Goal: Transaction & Acquisition: Purchase product/service

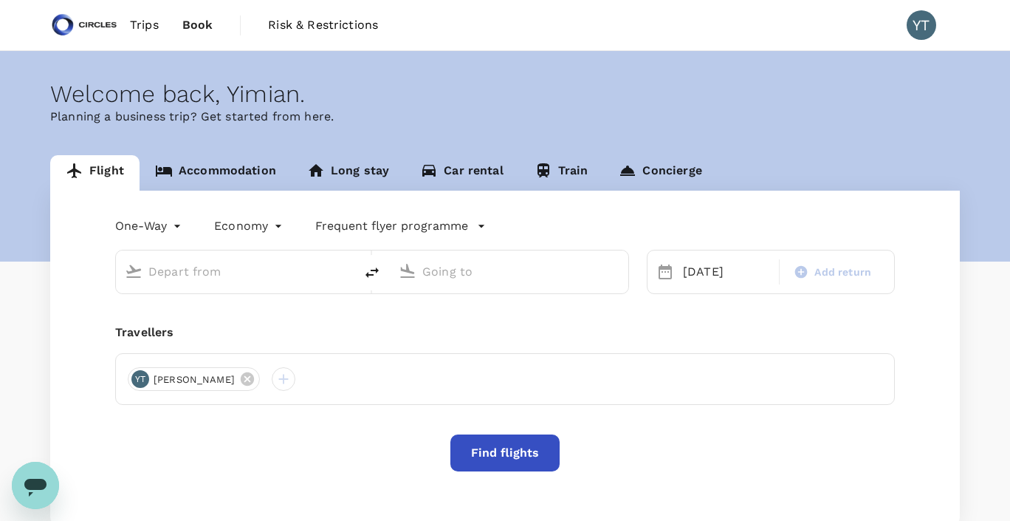
type input "Soekarno-Hatta Intl (CGK)"
type input "Singapore Changi (SIN)"
type input "Soekarno-Hatta Intl (CGK)"
type input "Singapore Changi (SIN)"
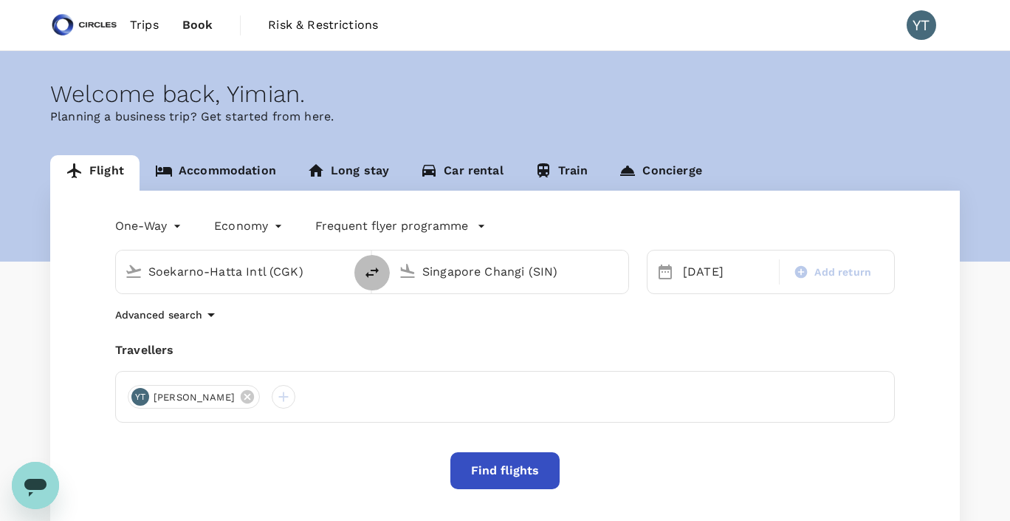
click at [371, 272] on icon "delete" at bounding box center [372, 273] width 18 height 18
type input "Singapore Changi (SIN)"
type input "Soekarno-Hatta Intl (CGK)"
click at [703, 265] on div "22 Aug" at bounding box center [726, 272] width 99 height 30
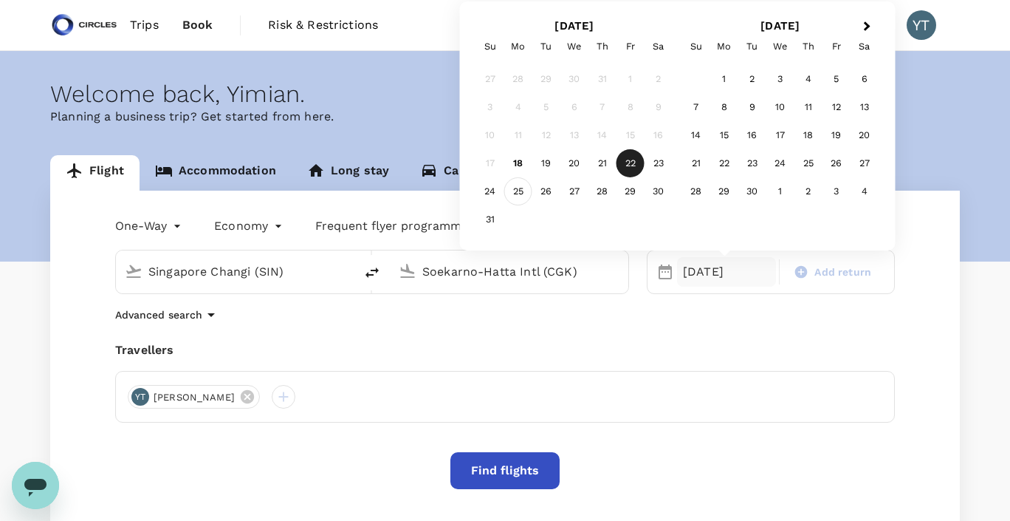
click at [510, 195] on div "25" at bounding box center [518, 191] width 28 height 28
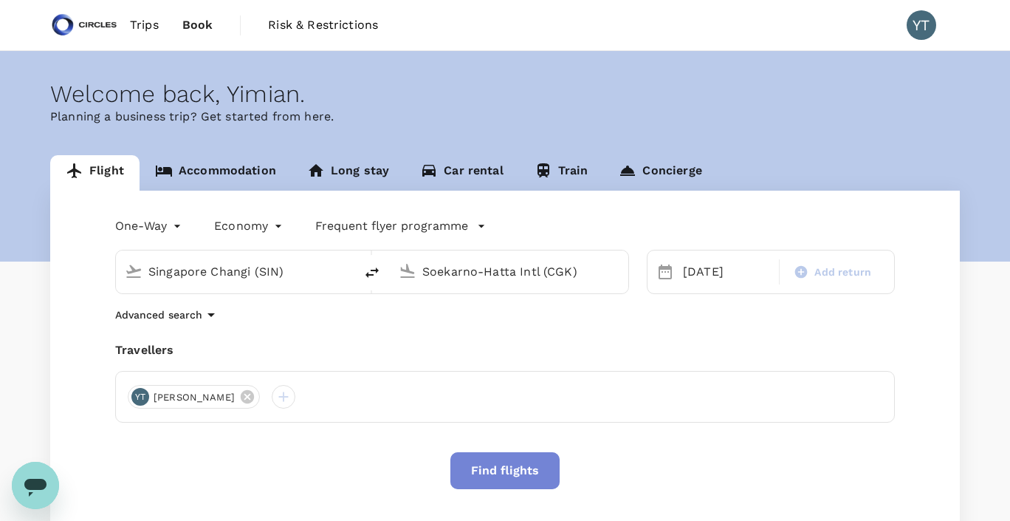
click at [491, 470] on button "Find flights" at bounding box center [505, 470] width 109 height 37
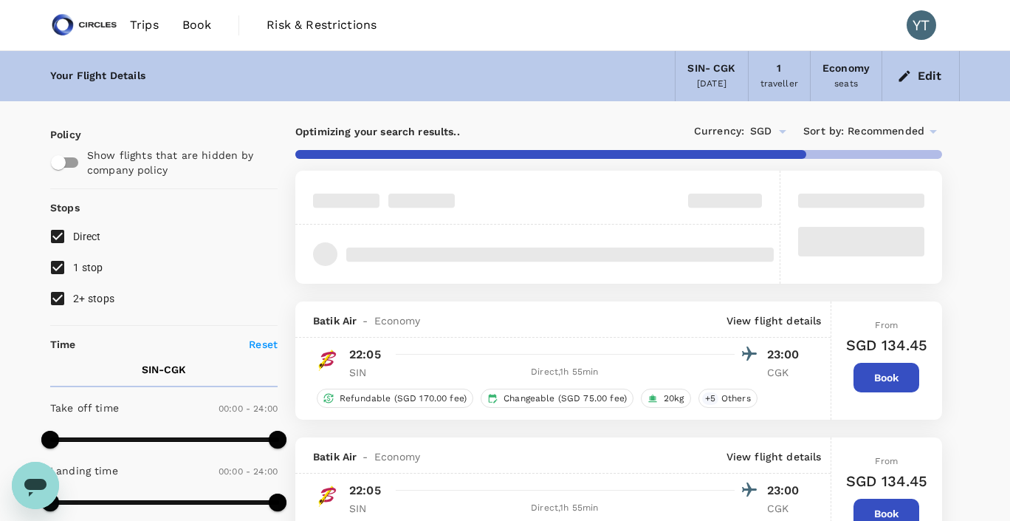
click at [57, 297] on input "2+ stops" at bounding box center [57, 298] width 31 height 31
checkbox input "false"
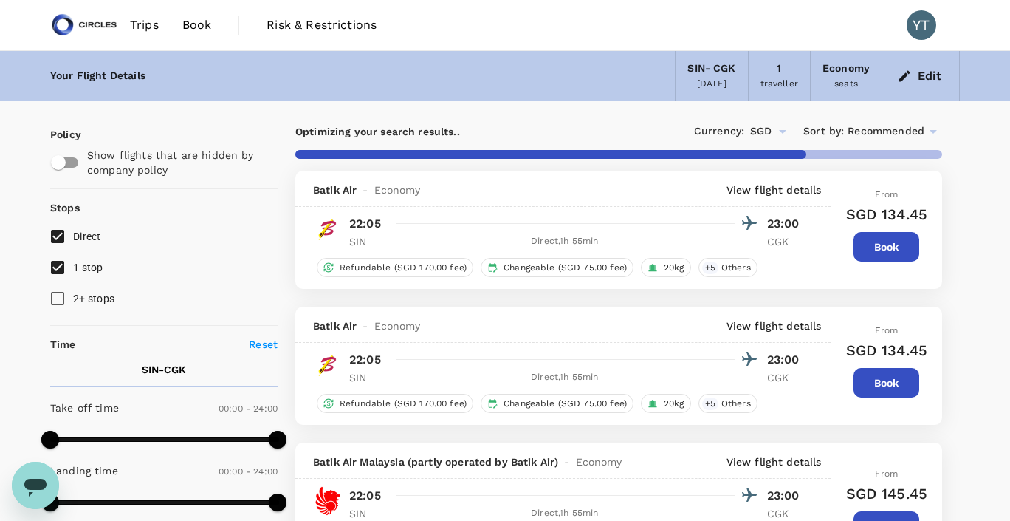
click at [58, 264] on input "1 stop" at bounding box center [57, 267] width 31 height 31
checkbox input "false"
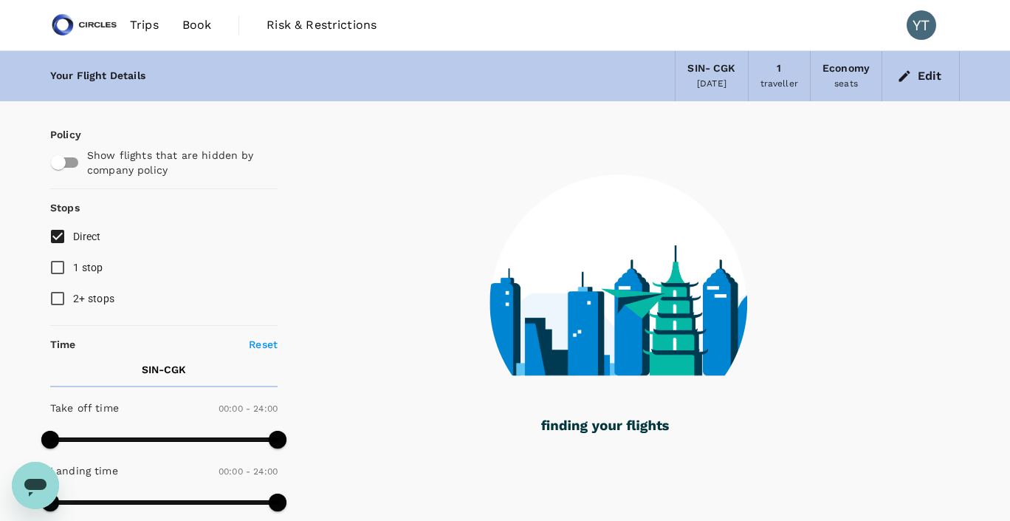
type input "1905"
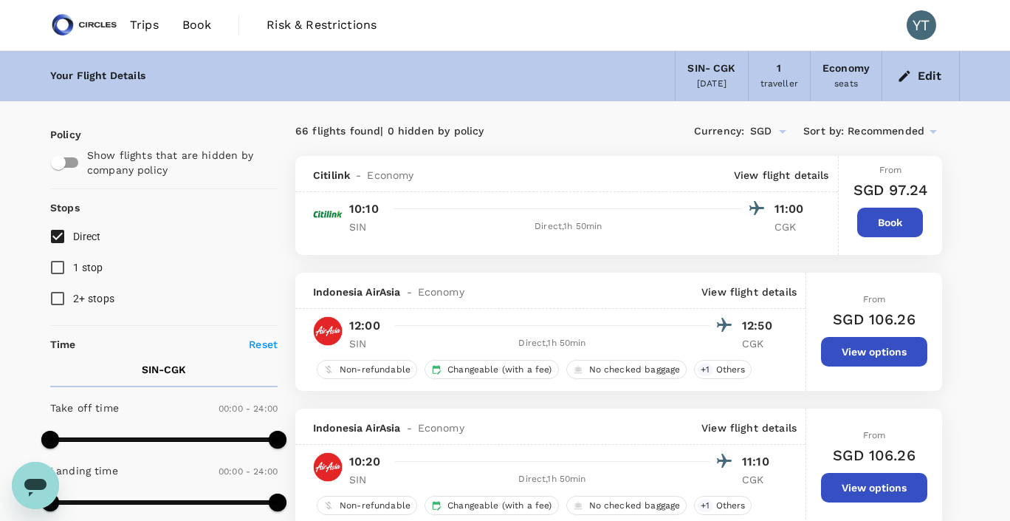
click at [941, 134] on icon at bounding box center [934, 132] width 18 height 18
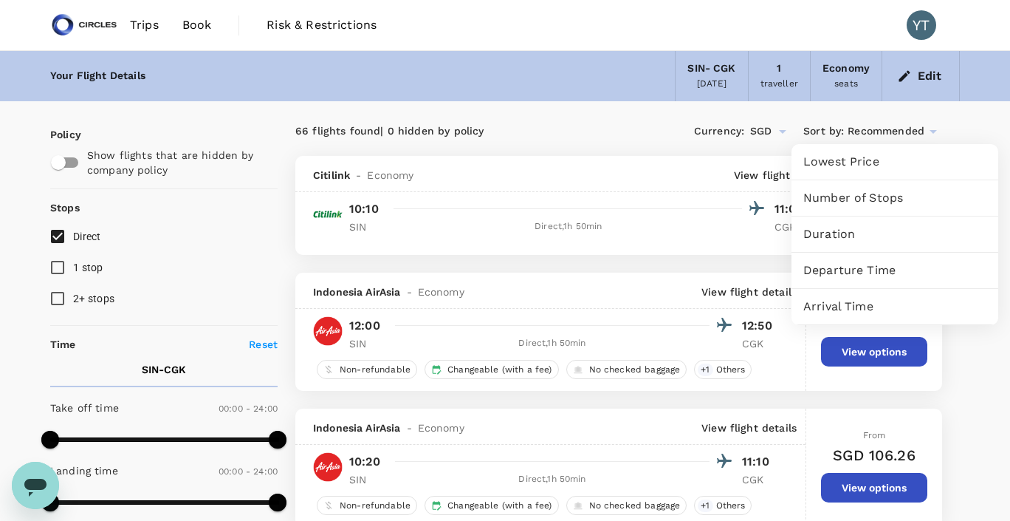
click at [877, 275] on span "Departure Time" at bounding box center [895, 270] width 183 height 18
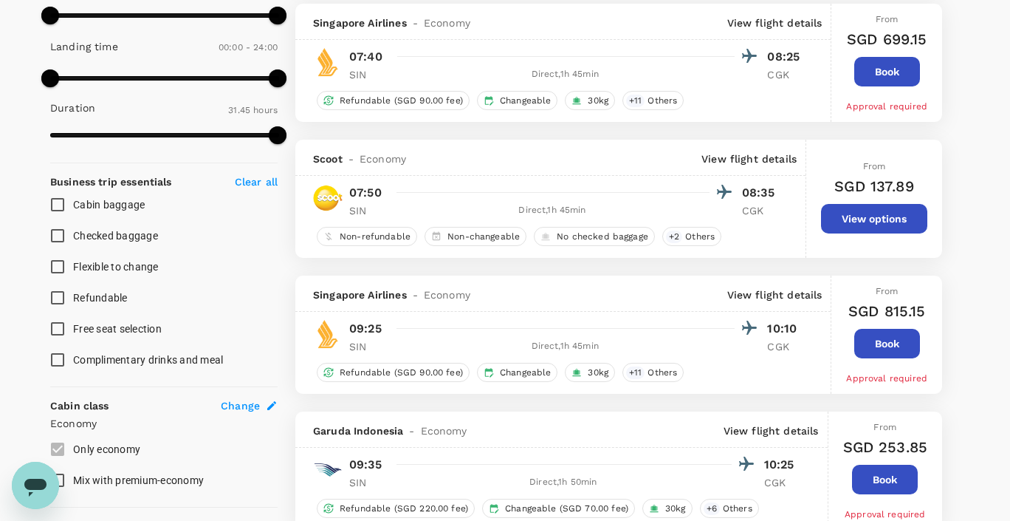
scroll to position [406, 0]
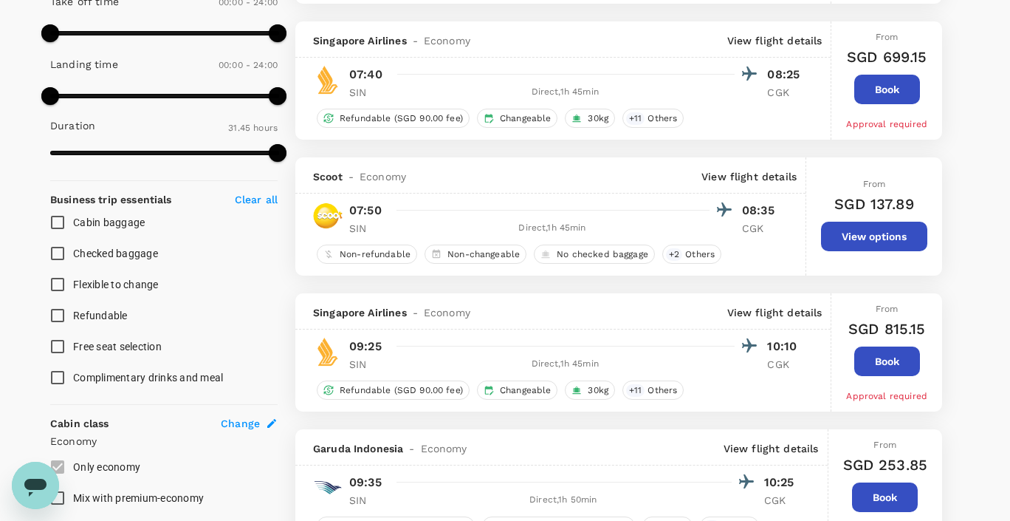
click at [873, 239] on button "View options" at bounding box center [874, 237] width 106 height 30
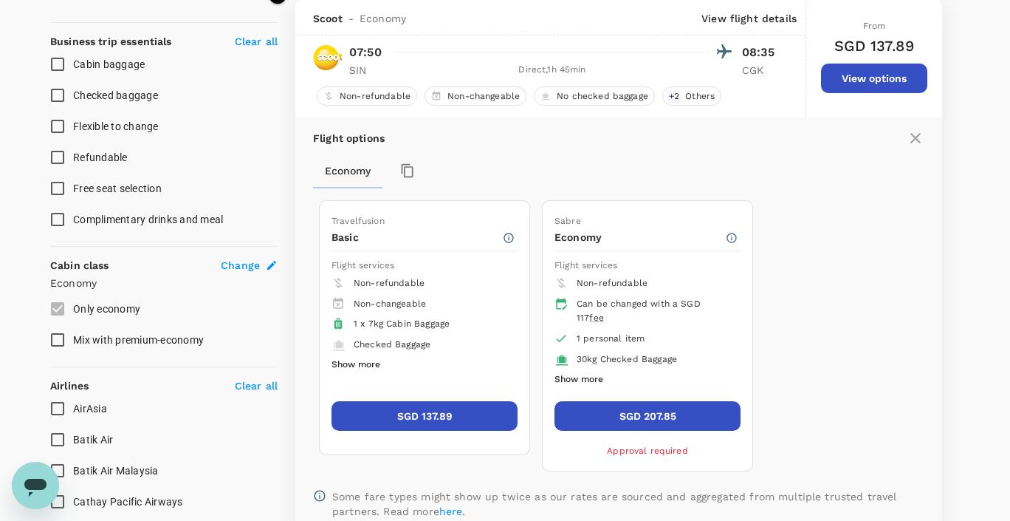
scroll to position [565, 0]
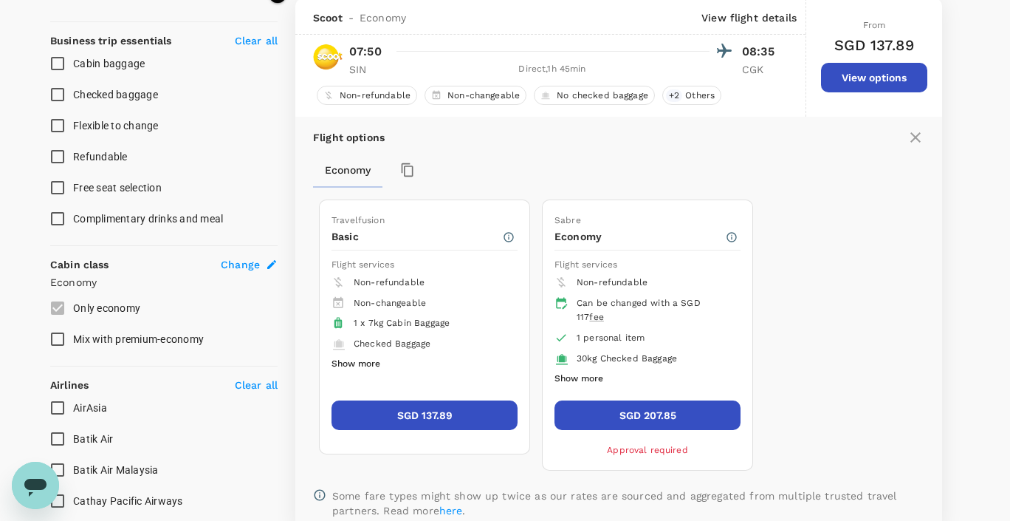
click at [443, 417] on button "SGD 137.89" at bounding box center [425, 415] width 186 height 30
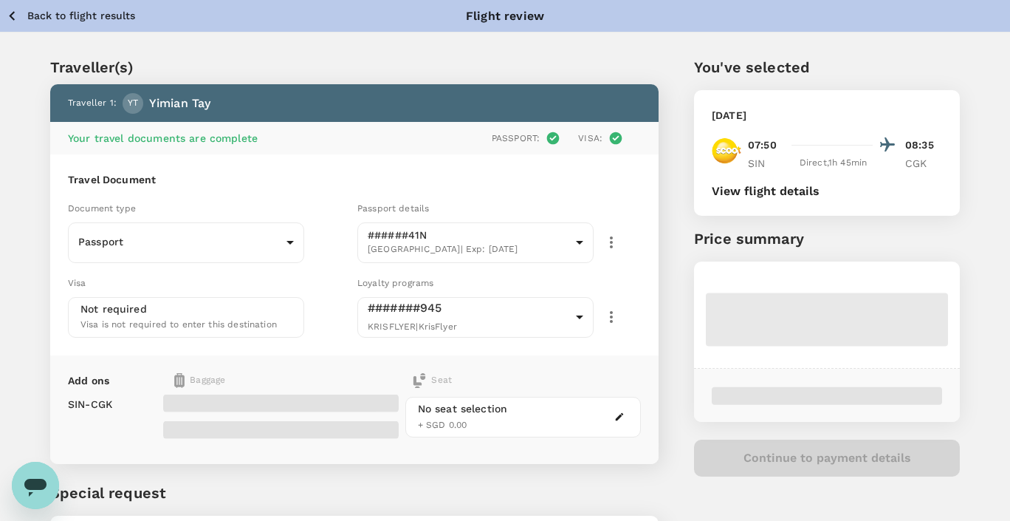
click at [618, 419] on icon "button" at bounding box center [619, 416] width 10 height 10
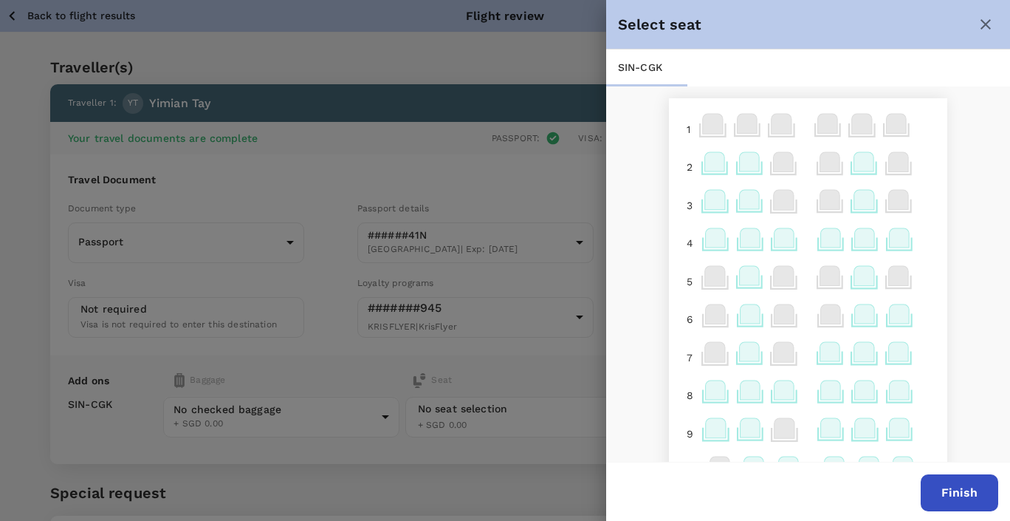
click at [785, 239] on icon at bounding box center [785, 237] width 20 height 19
click at [829, 350] on icon at bounding box center [831, 351] width 20 height 19
click at [831, 355] on icon at bounding box center [831, 351] width 20 height 19
click at [822, 321] on p "Select" at bounding box center [820, 321] width 32 height 15
click at [978, 488] on button "Finish" at bounding box center [960, 492] width 78 height 37
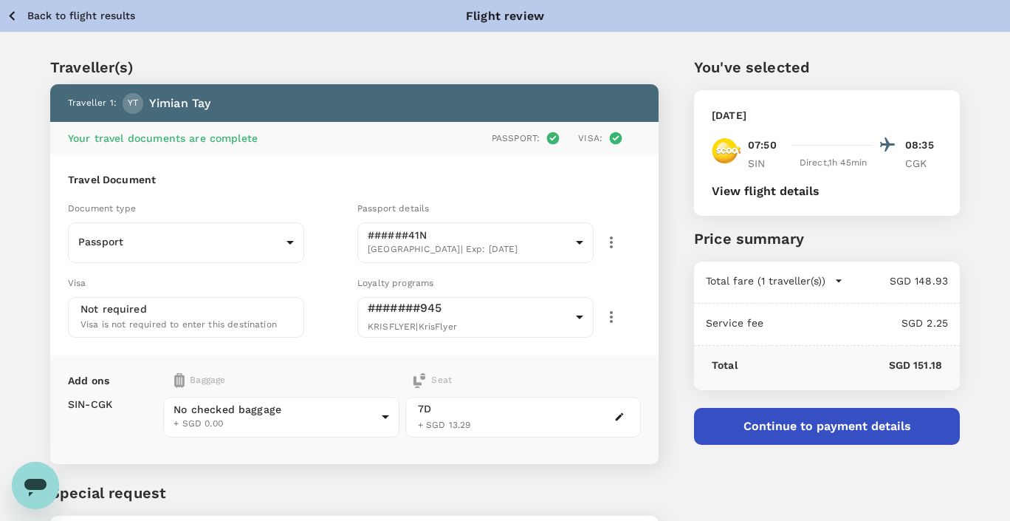
click at [826, 431] on button "Continue to payment details" at bounding box center [827, 426] width 266 height 37
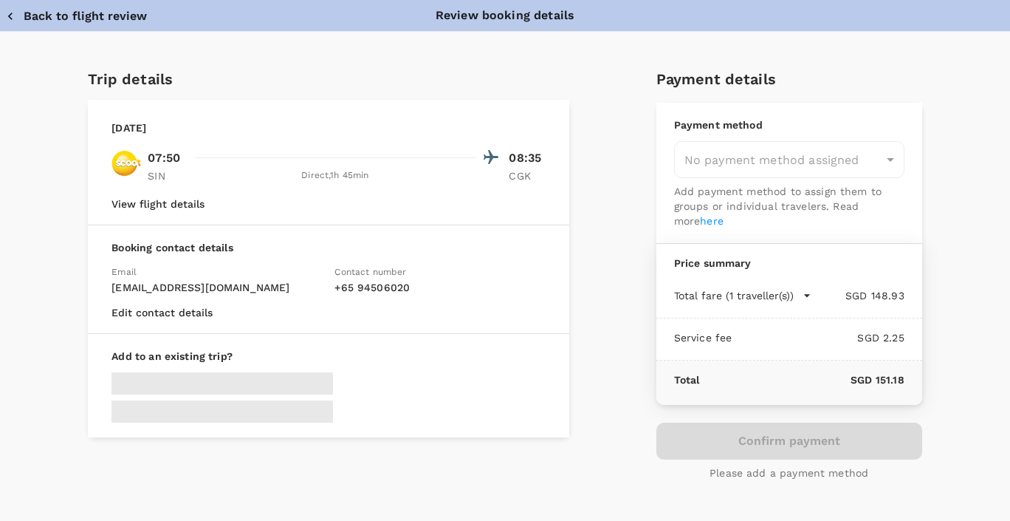
type input "9cb7bd09-647a-4334-94d9-122ca4480a85"
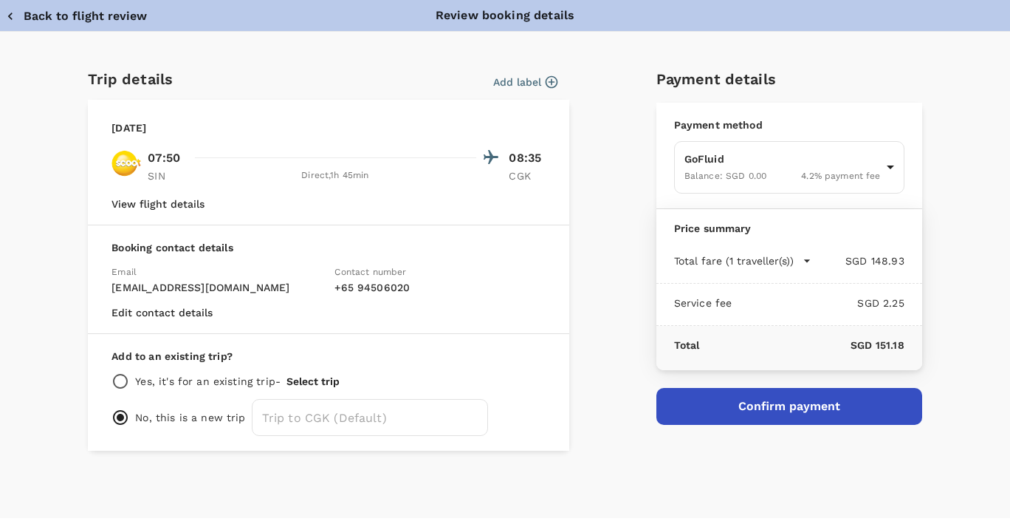
click at [539, 81] on button "Add label" at bounding box center [525, 82] width 64 height 15
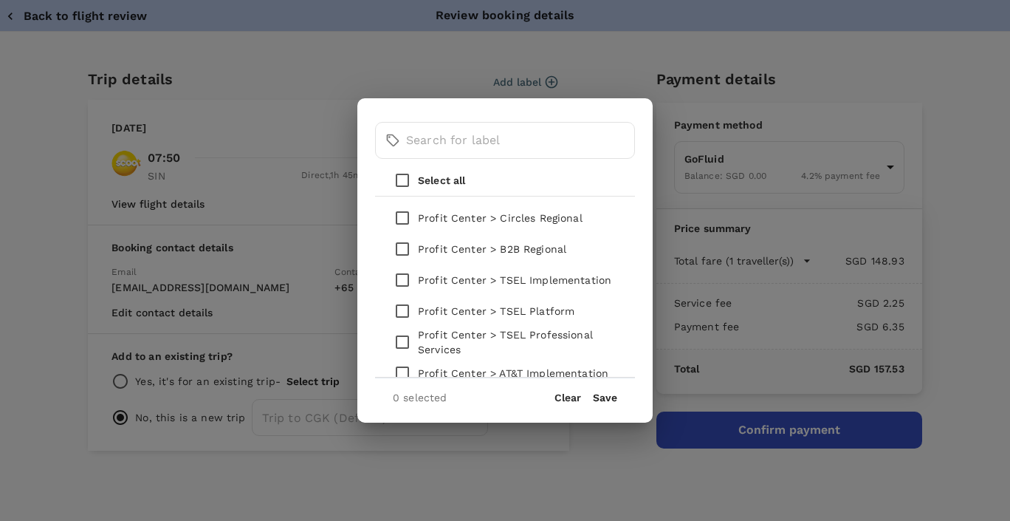
click at [399, 281] on input "checkbox" at bounding box center [402, 279] width 31 height 31
checkbox input "true"
click at [607, 399] on button "Save" at bounding box center [605, 397] width 24 height 12
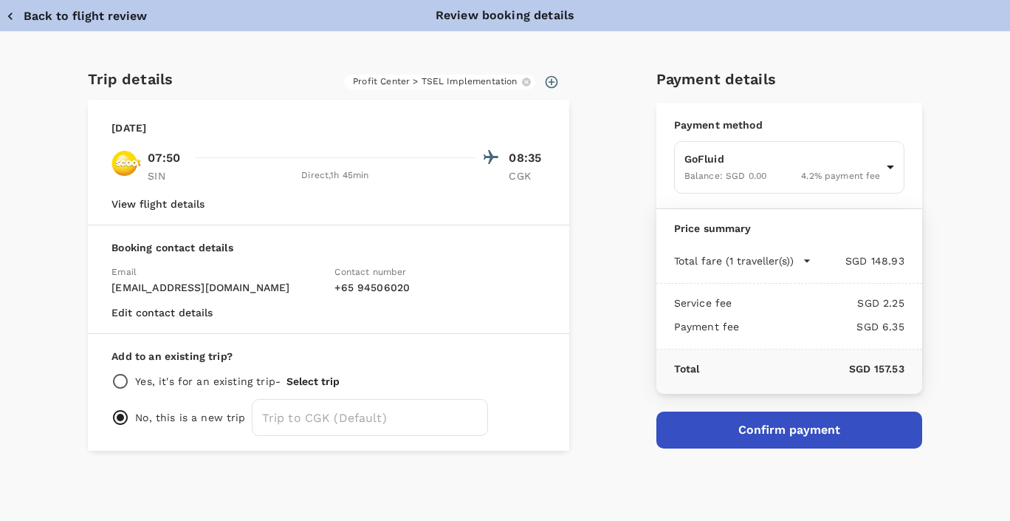
scroll to position [6, 0]
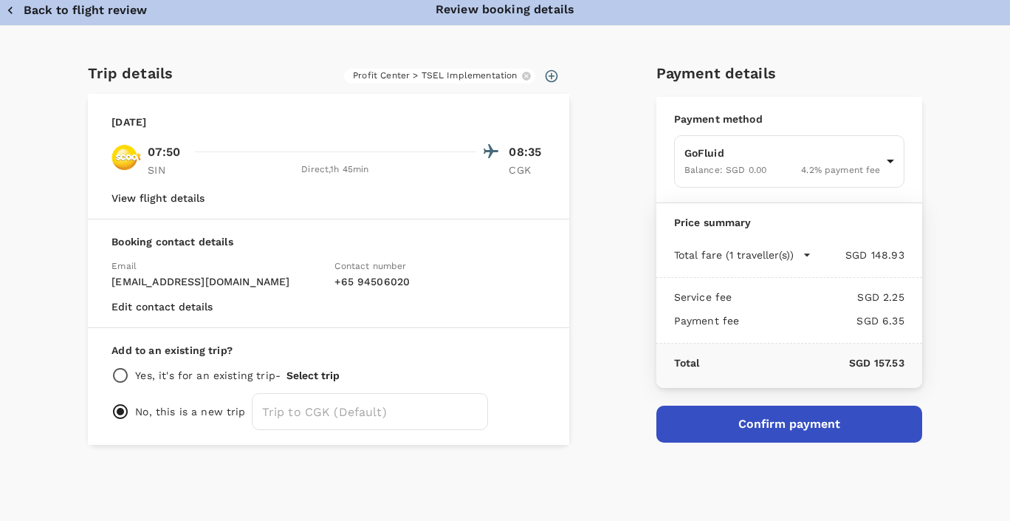
click at [816, 431] on button "Confirm payment" at bounding box center [790, 423] width 266 height 37
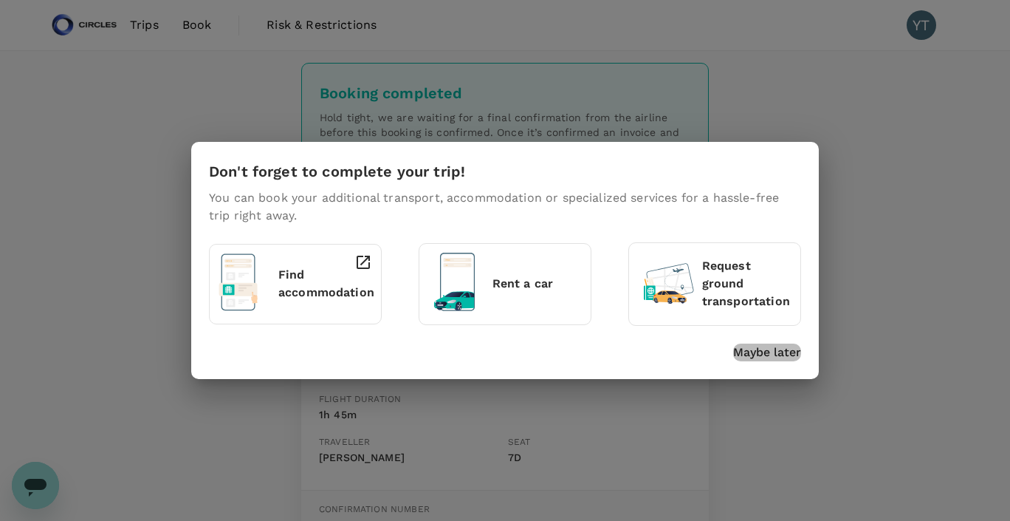
drag, startPoint x: 776, startPoint y: 354, endPoint x: 572, endPoint y: 241, distance: 233.1
click at [775, 353] on p "Maybe later" at bounding box center [767, 352] width 68 height 18
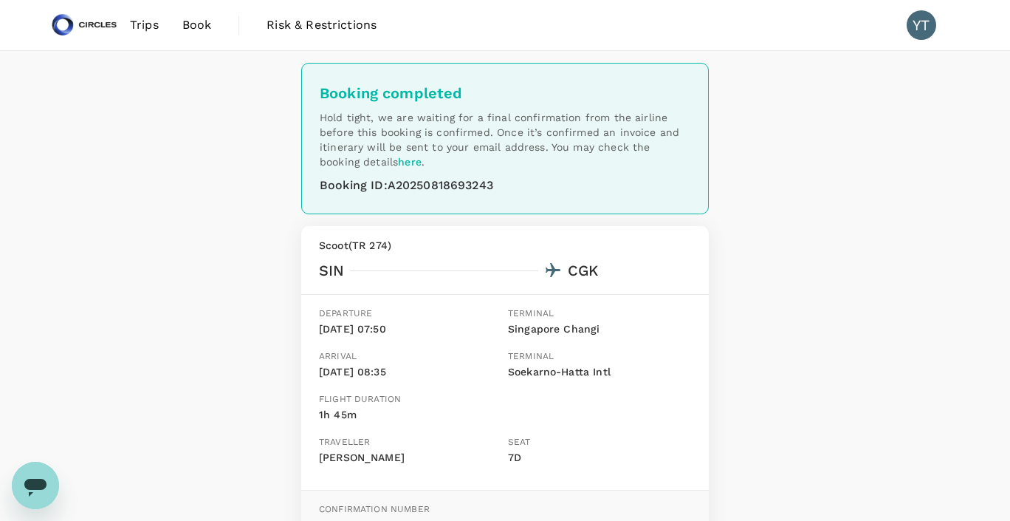
click at [193, 25] on span "Book" at bounding box center [197, 25] width 30 height 18
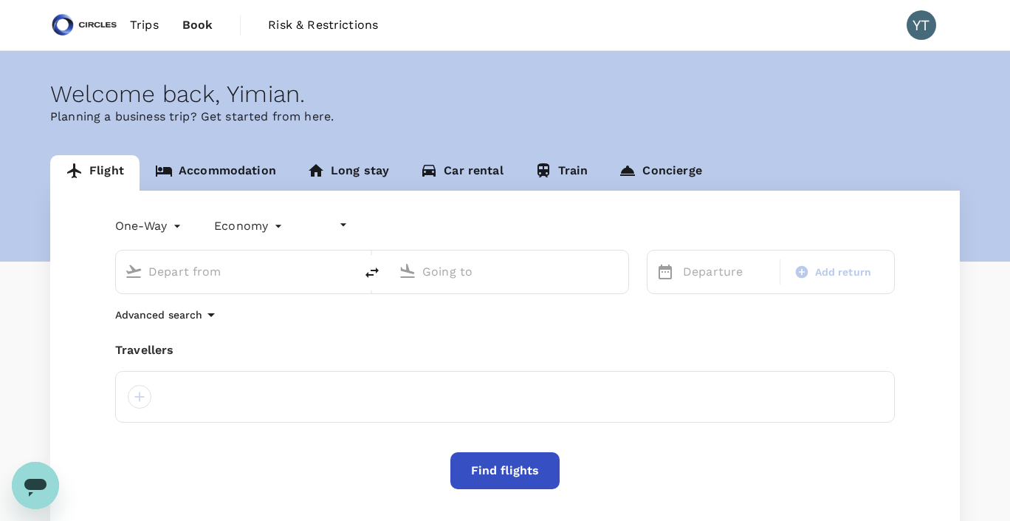
type input "undefined, undefined (any)"
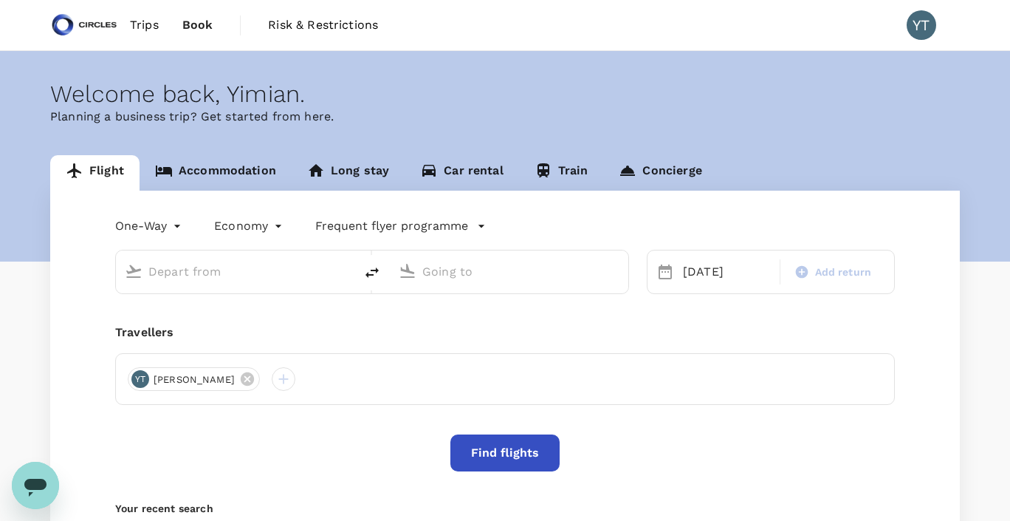
type input "Singapore Changi (SIN)"
type input "Soekarno-Hatta Intl (CGK)"
type input "Singapore Changi (SIN)"
type input "Soekarno-Hatta Intl (CGK)"
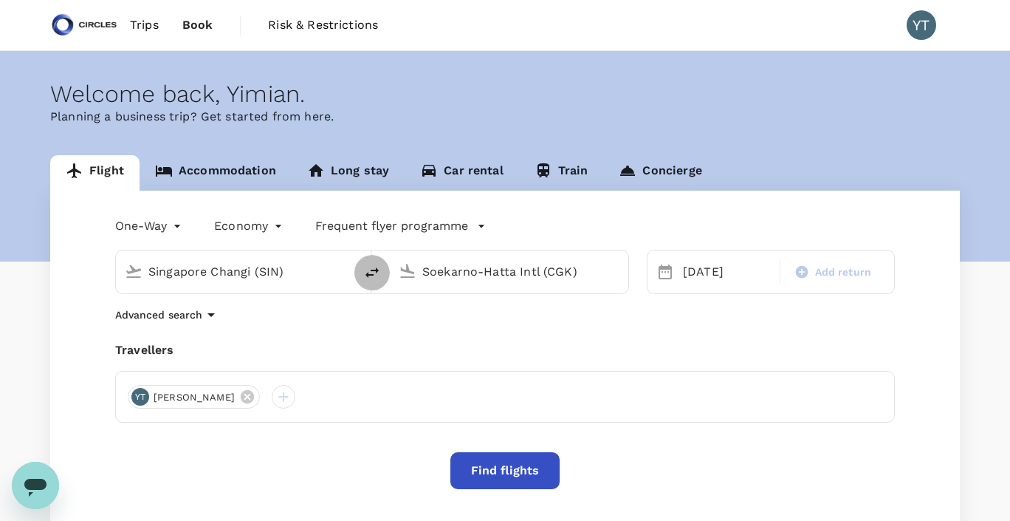
drag, startPoint x: 373, startPoint y: 273, endPoint x: 511, endPoint y: 273, distance: 138.1
click at [371, 273] on icon "delete" at bounding box center [372, 273] width 18 height 18
type input "Soekarno-Hatta Intl (CGK)"
type input "Singapore Changi (SIN)"
click at [706, 273] on div "[DATE]" at bounding box center [727, 272] width 100 height 30
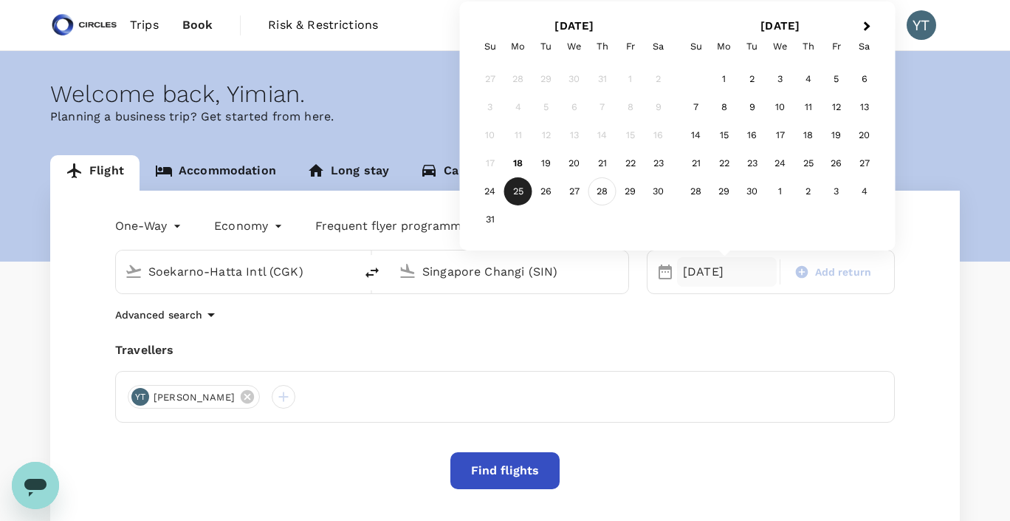
click at [606, 191] on div "28" at bounding box center [603, 191] width 28 height 28
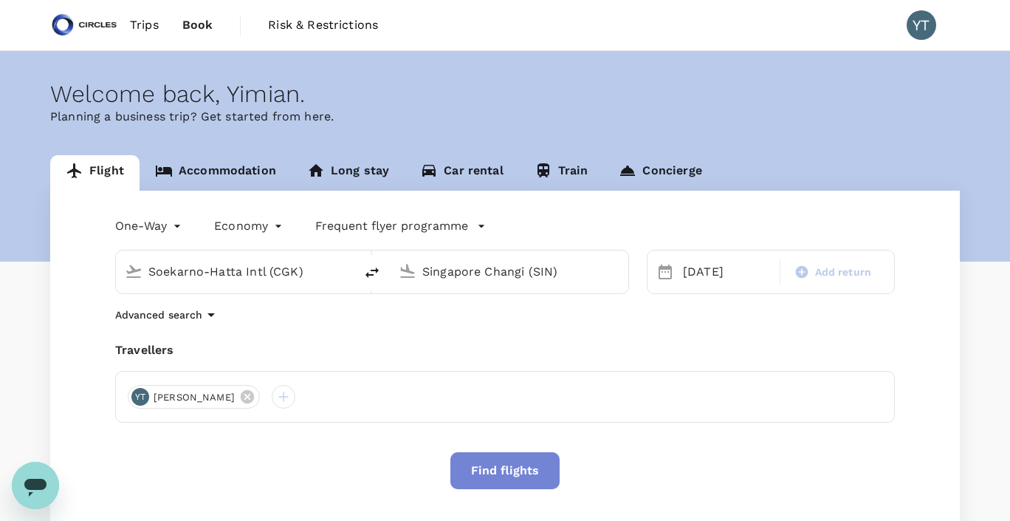
click at [495, 474] on button "Find flights" at bounding box center [505, 470] width 109 height 37
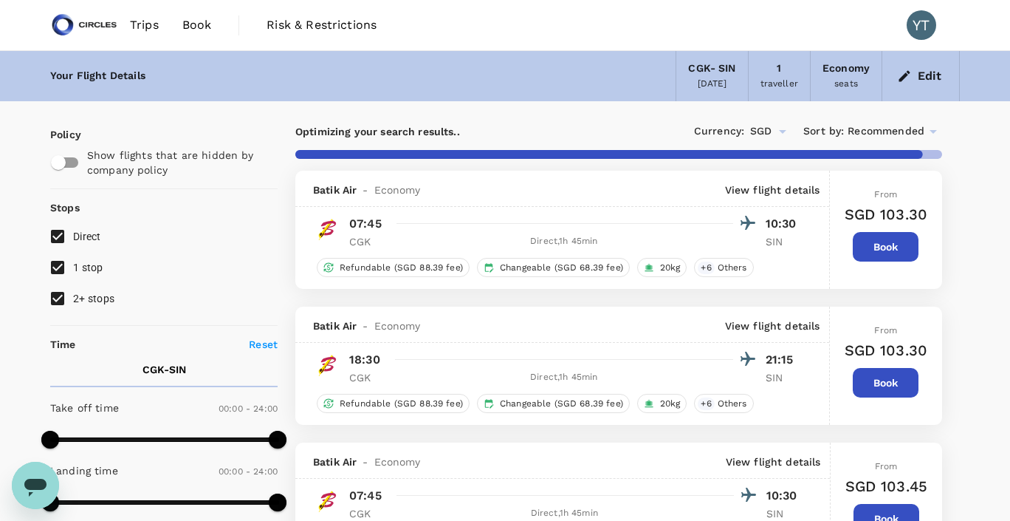
type input "1705"
